Goal: Task Accomplishment & Management: Manage account settings

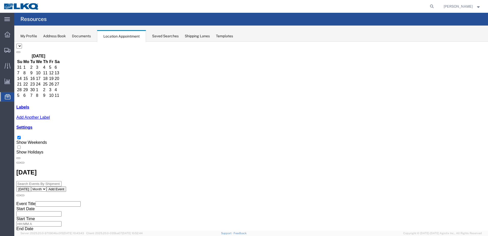
select select "28018"
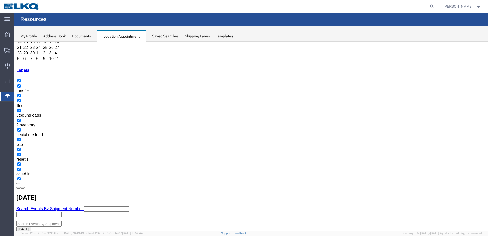
scroll to position [55, 0]
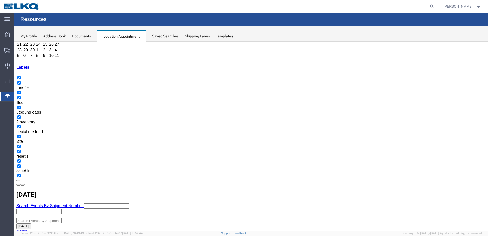
select select "1"
select select
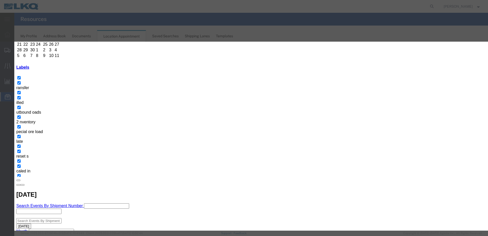
drag, startPoint x: 324, startPoint y: 204, endPoint x: 294, endPoint y: 201, distance: 30.0
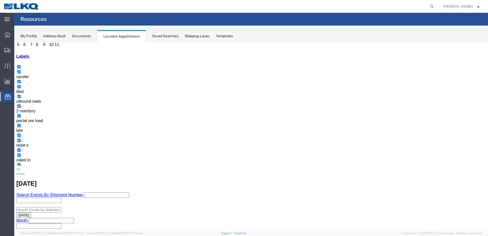
scroll to position [71, 0]
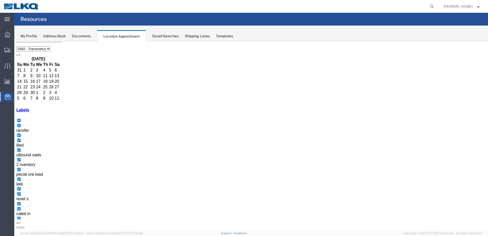
scroll to position [0, 0]
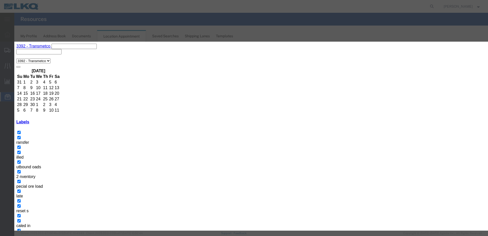
type input "de"
select select "40"
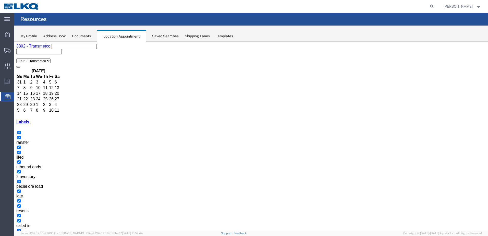
select select "1"
select select "23"
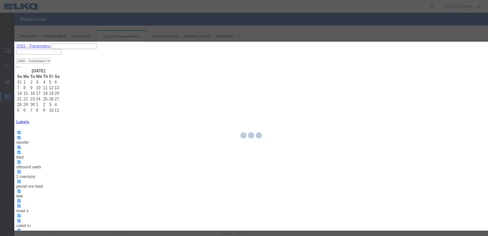
click at [289, 166] on div at bounding box center [251, 136] width 474 height 189
select select
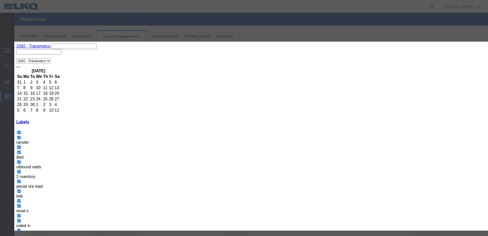
type input "deli"
select select "40"
